Goal: Entertainment & Leisure: Consume media (video, audio)

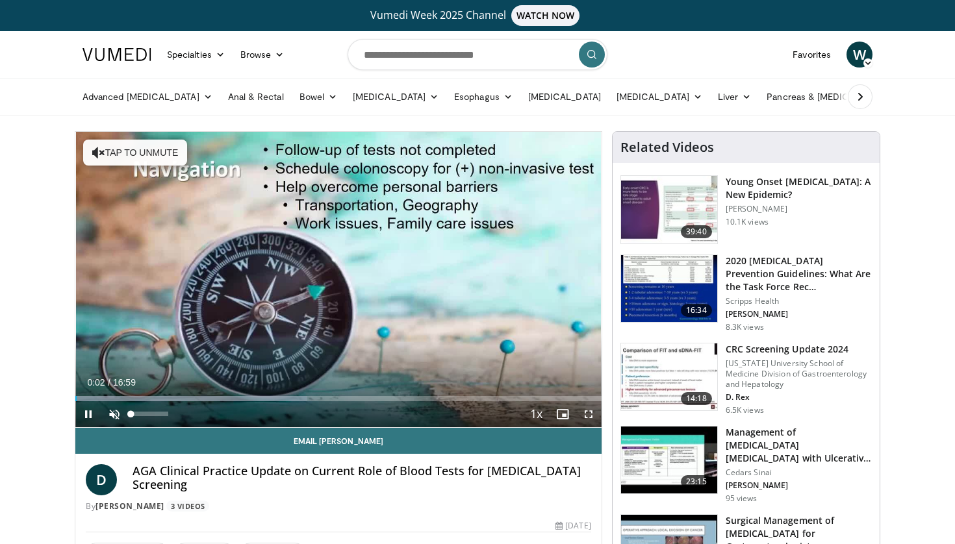
click at [111, 419] on span "Video Player" at bounding box center [114, 414] width 26 height 26
click at [588, 414] on span "Video Player" at bounding box center [588, 414] width 26 height 26
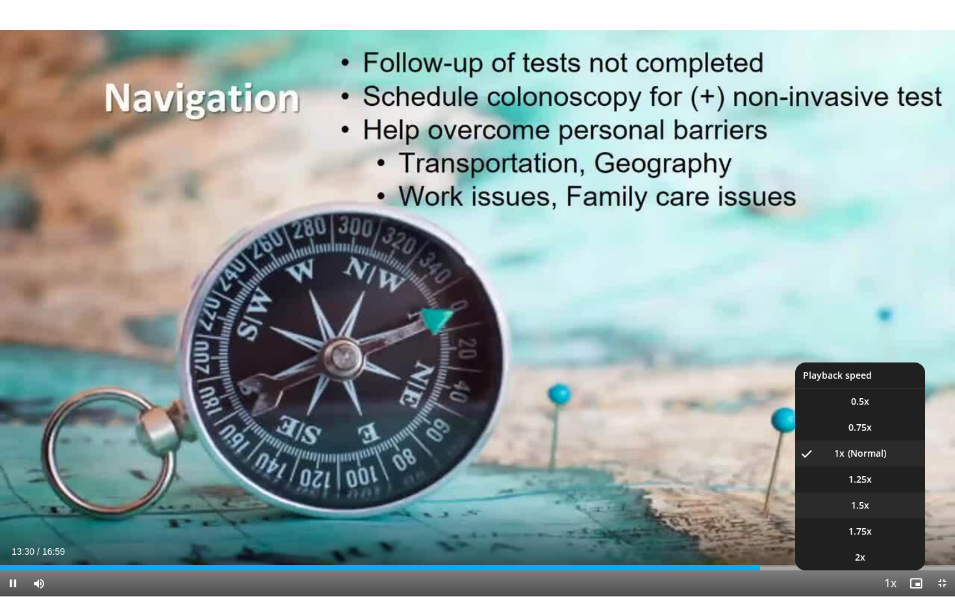
click at [871, 503] on li "1.5x" at bounding box center [860, 505] width 130 height 26
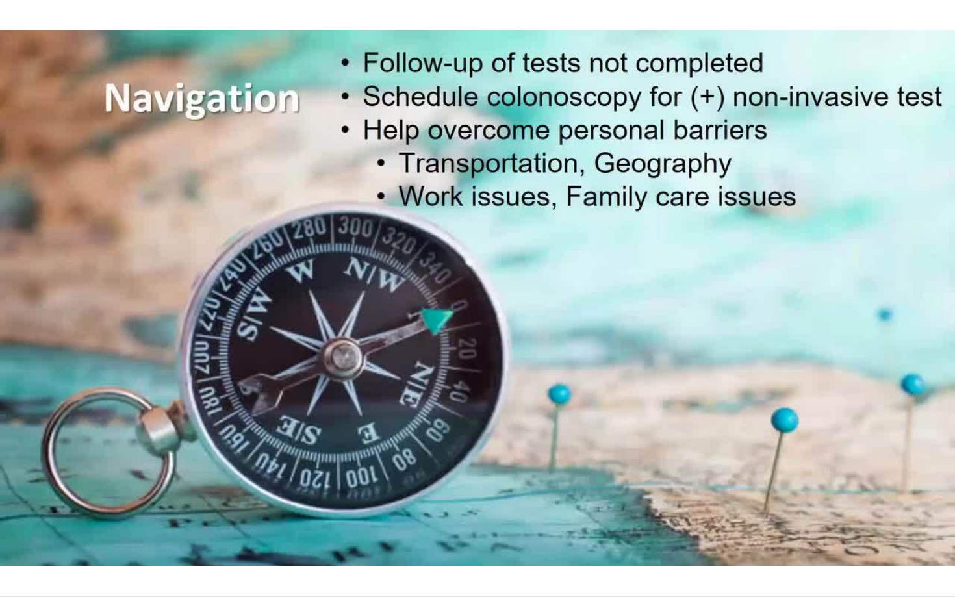
drag, startPoint x: 829, startPoint y: 5, endPoint x: 746, endPoint y: 378, distance: 382.7
click at [746, 378] on div "10 seconds Tap to unmute" at bounding box center [477, 298] width 955 height 596
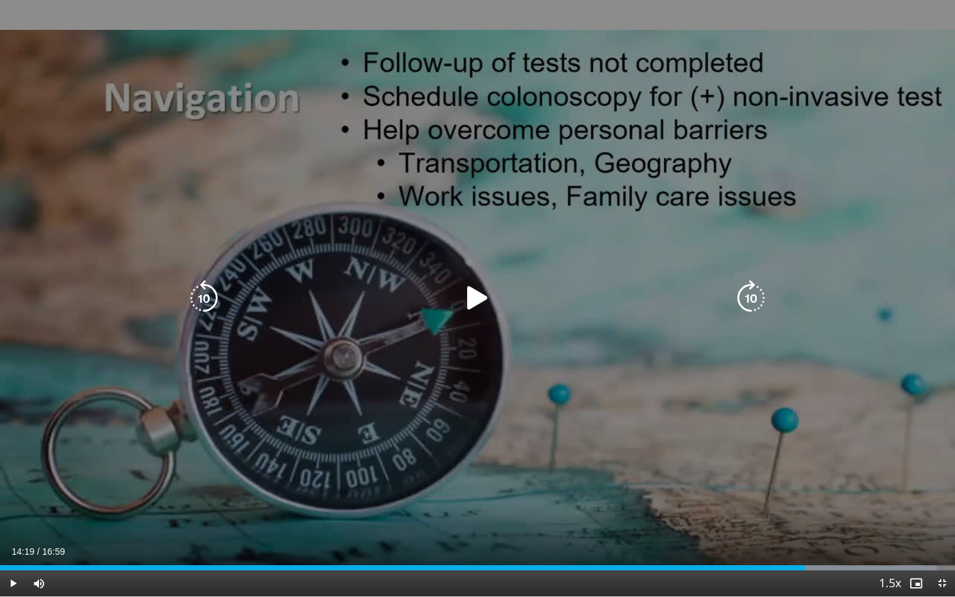
click at [479, 306] on icon "Video Player" at bounding box center [477, 298] width 36 height 36
click at [479, 305] on icon "Video Player" at bounding box center [477, 298] width 36 height 36
click at [476, 299] on icon "Video Player" at bounding box center [477, 298] width 36 height 36
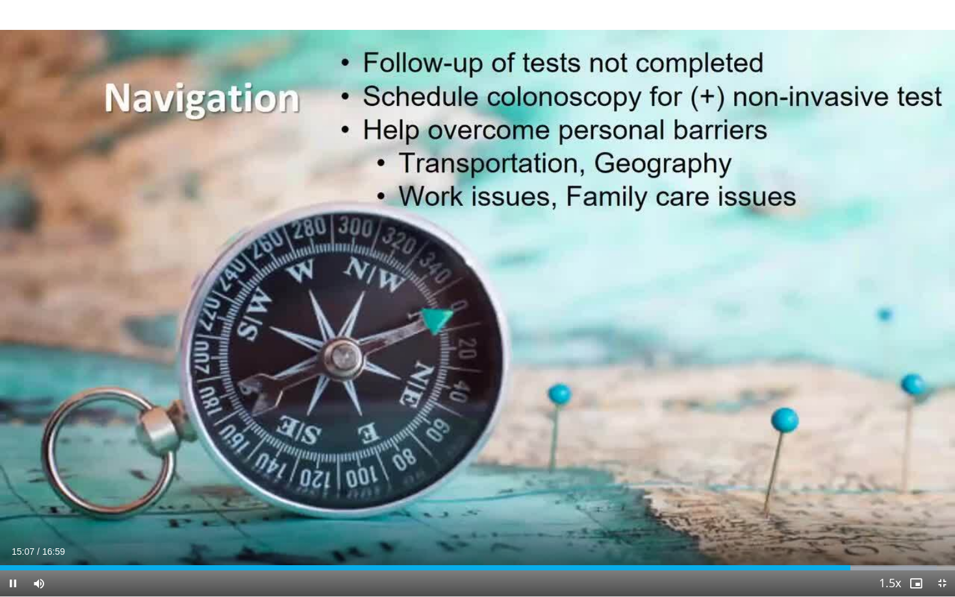
click at [11, 544] on span "Video Player" at bounding box center [13, 583] width 26 height 26
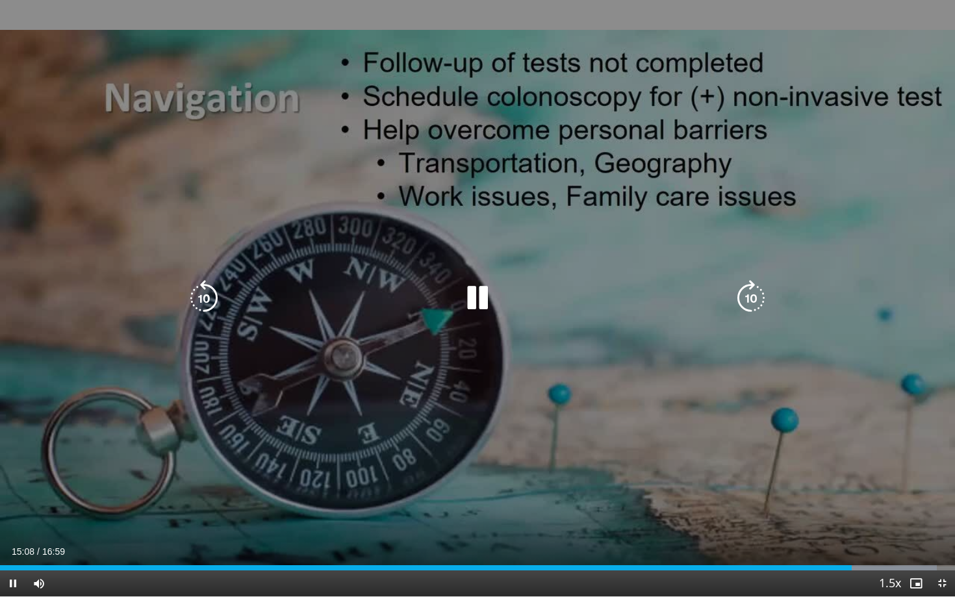
click at [322, 168] on div "10 seconds Tap to unmute" at bounding box center [477, 298] width 955 height 596
